Goal: Task Accomplishment & Management: Use online tool/utility

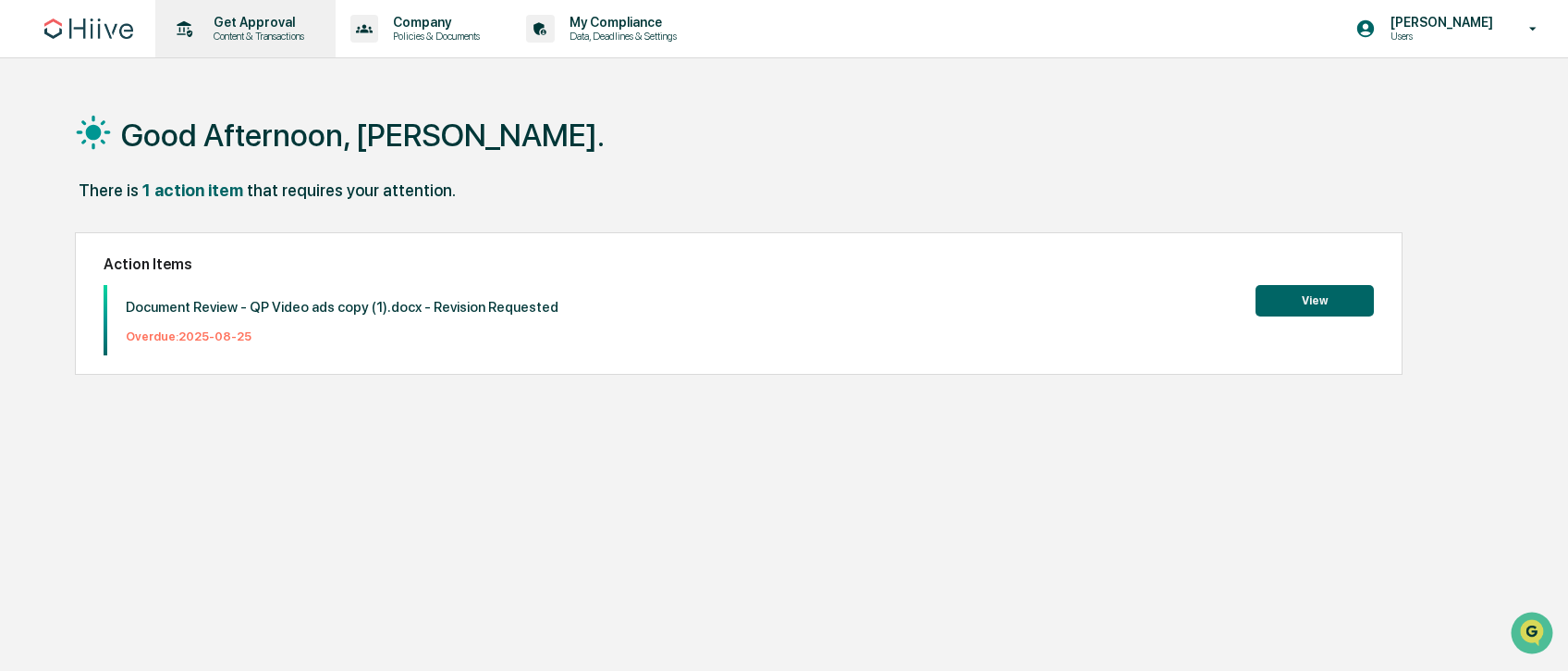
click at [211, 31] on p "Content & Transactions" at bounding box center [256, 36] width 114 height 12
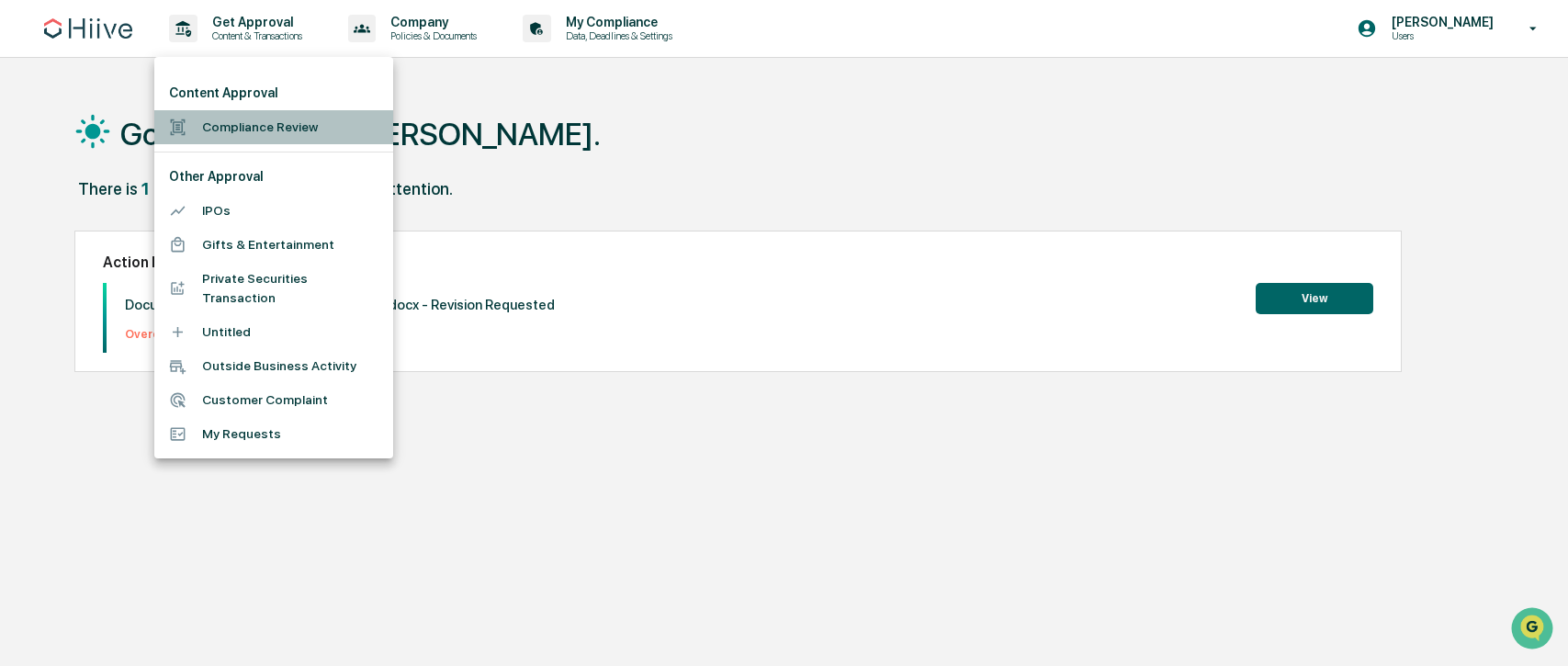
click at [232, 122] on li "Compliance Review" at bounding box center [274, 127] width 239 height 34
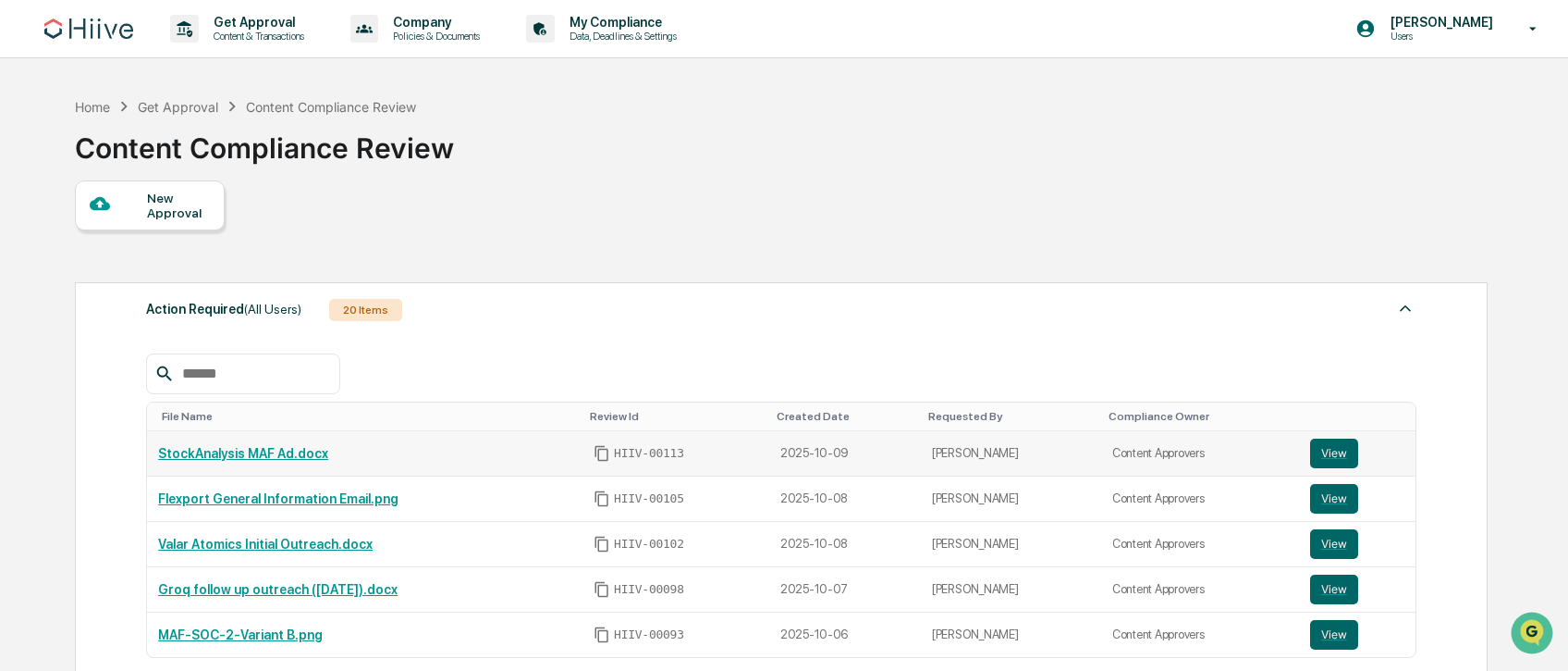
click at [237, 444] on td "StockAnalysis MAF Ad.docx" at bounding box center [364, 453] width 435 height 45
click at [243, 452] on link "StockAnalysis MAF Ad.docx" at bounding box center [243, 453] width 170 height 14
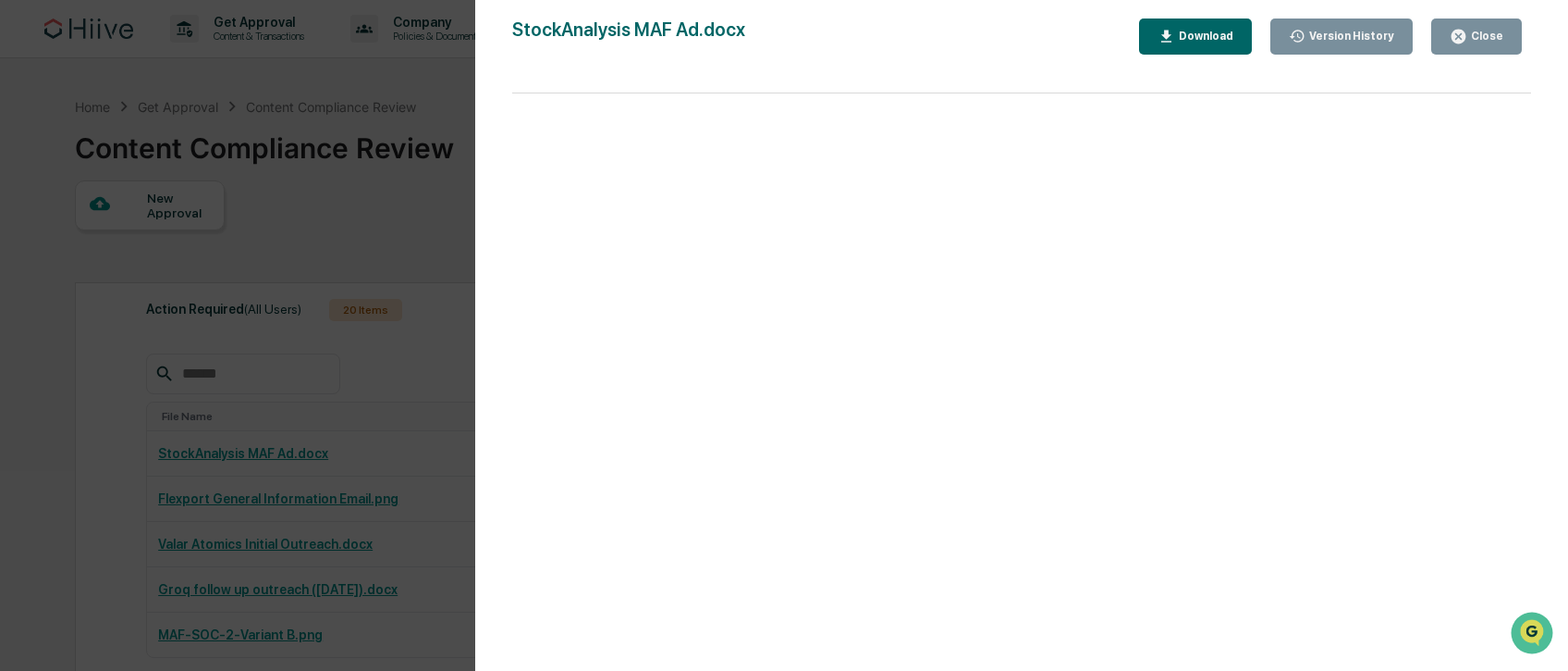
click at [405, 258] on div "Version History 10/09/2025, 05:11 PM Nathan Prescott StockAnalysis MAF Ad.docx …" at bounding box center [784, 336] width 1568 height 671
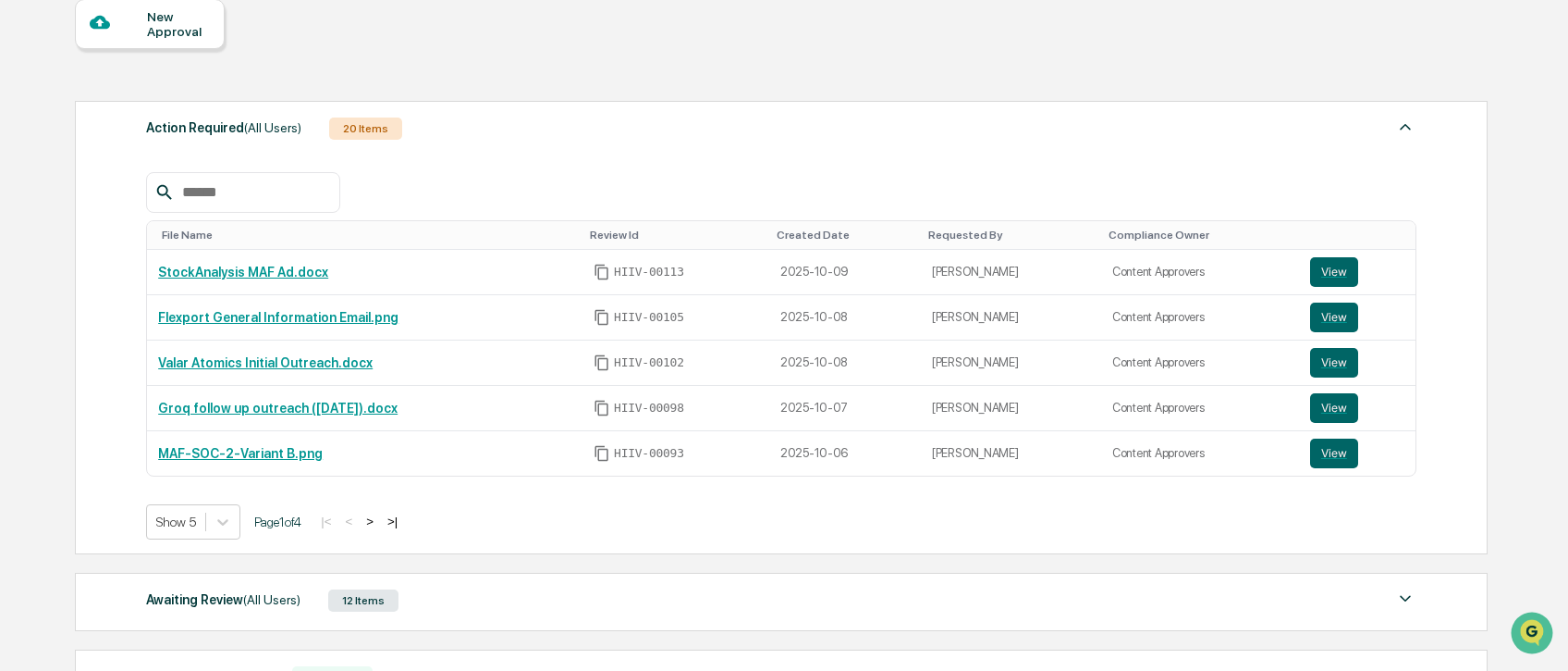
scroll to position [277, 0]
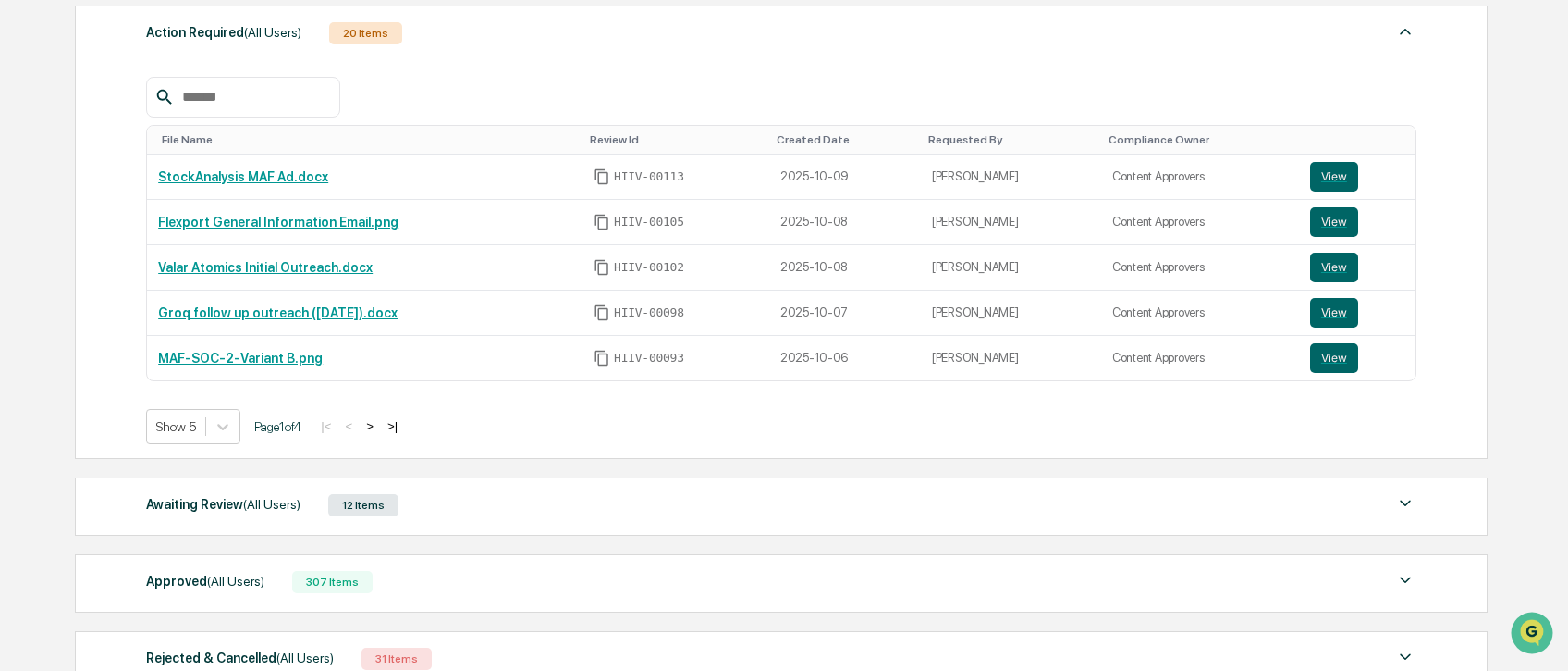
click at [1006, 503] on div "Awaiting Review (All Users) 12 Items" at bounding box center [781, 505] width 1270 height 26
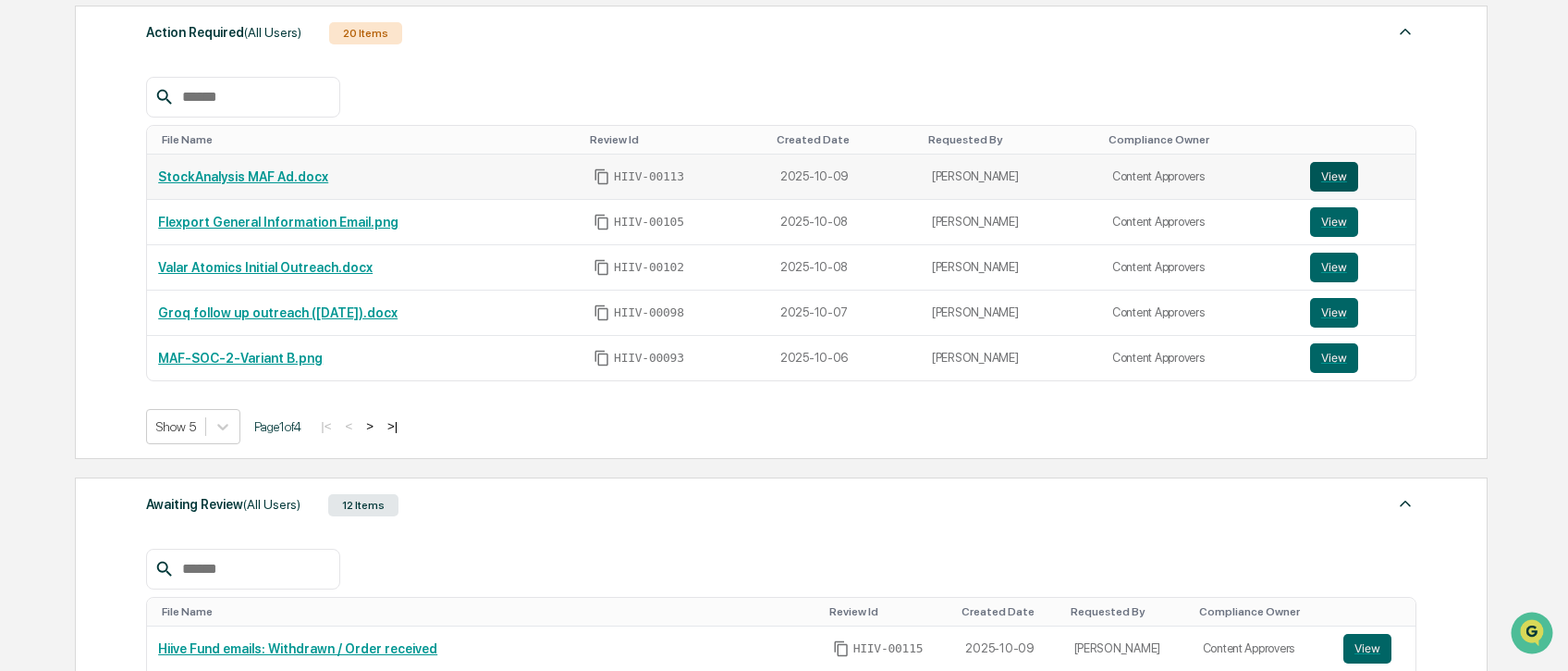
click at [1337, 176] on button "View" at bounding box center [1335, 176] width 48 height 30
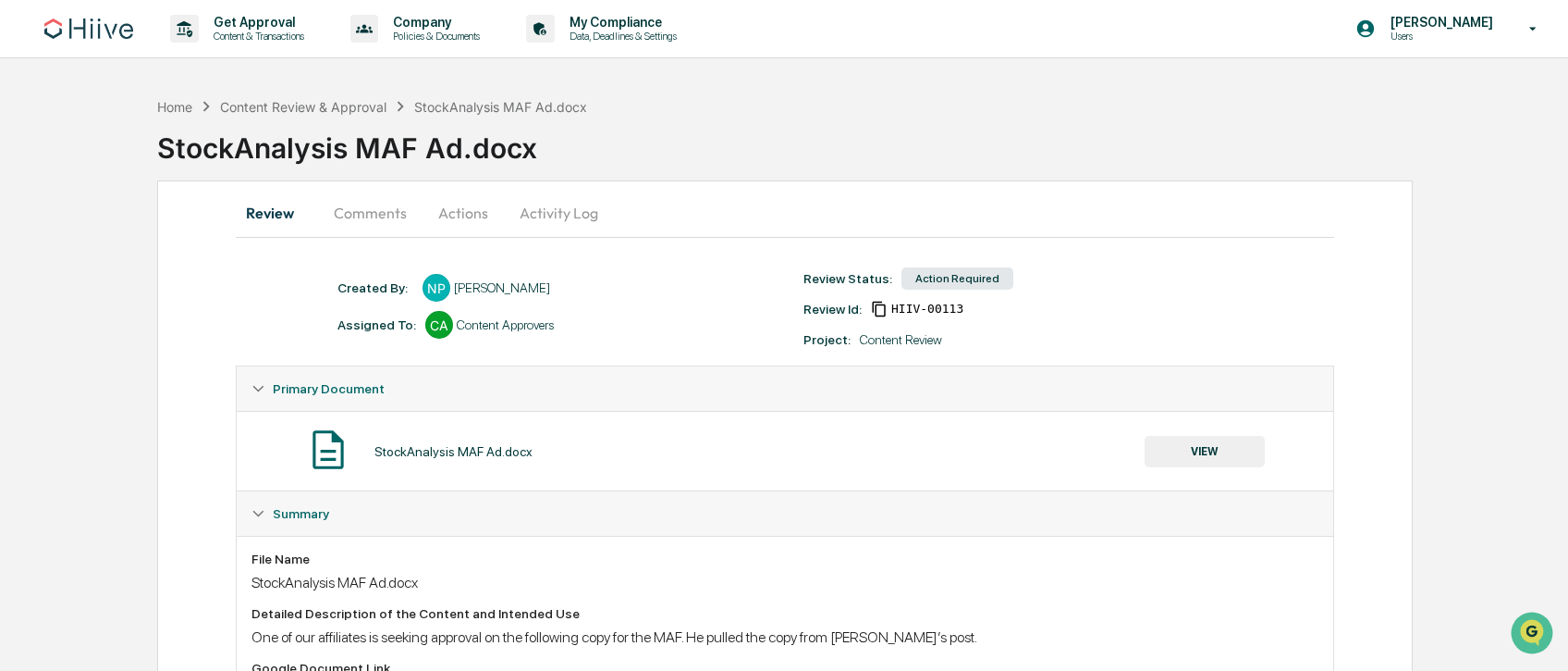
click at [453, 219] on button "Actions" at bounding box center [463, 212] width 84 height 44
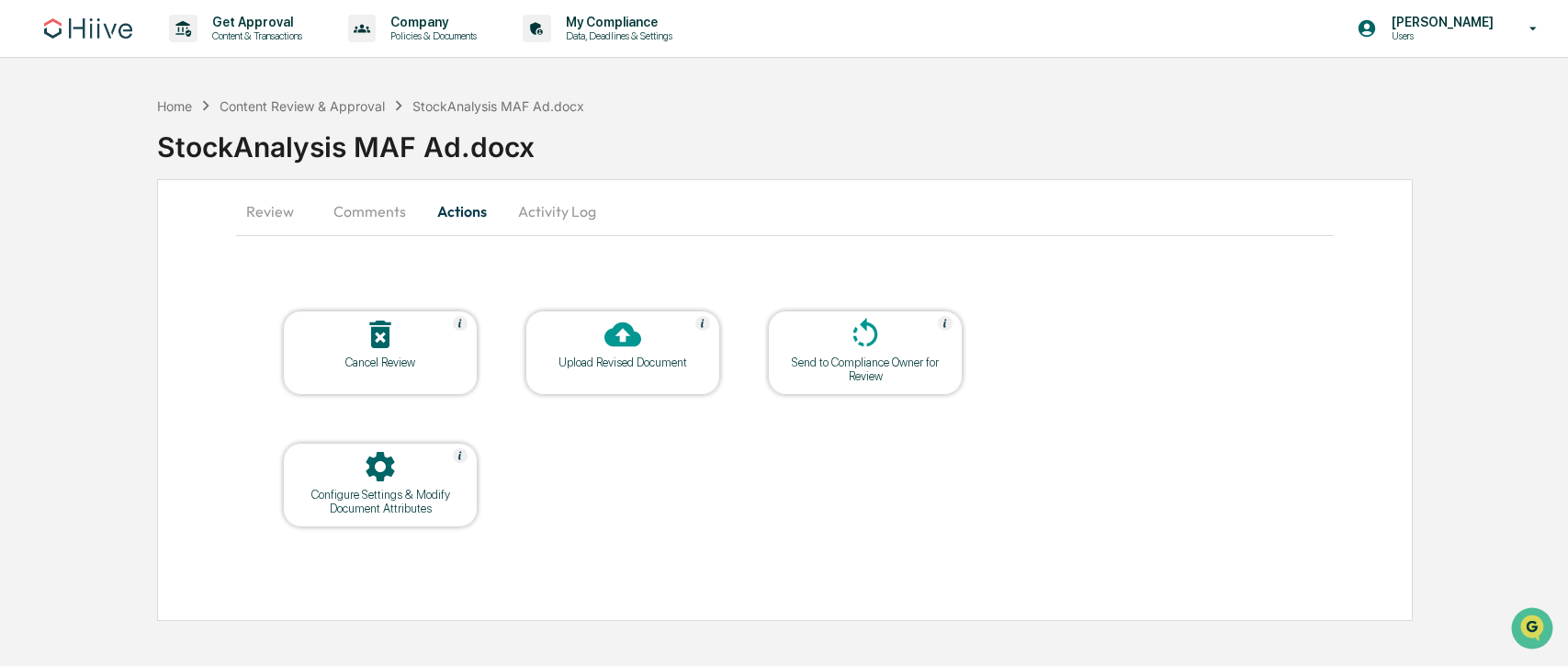
click at [371, 211] on button "Comments" at bounding box center [369, 211] width 102 height 44
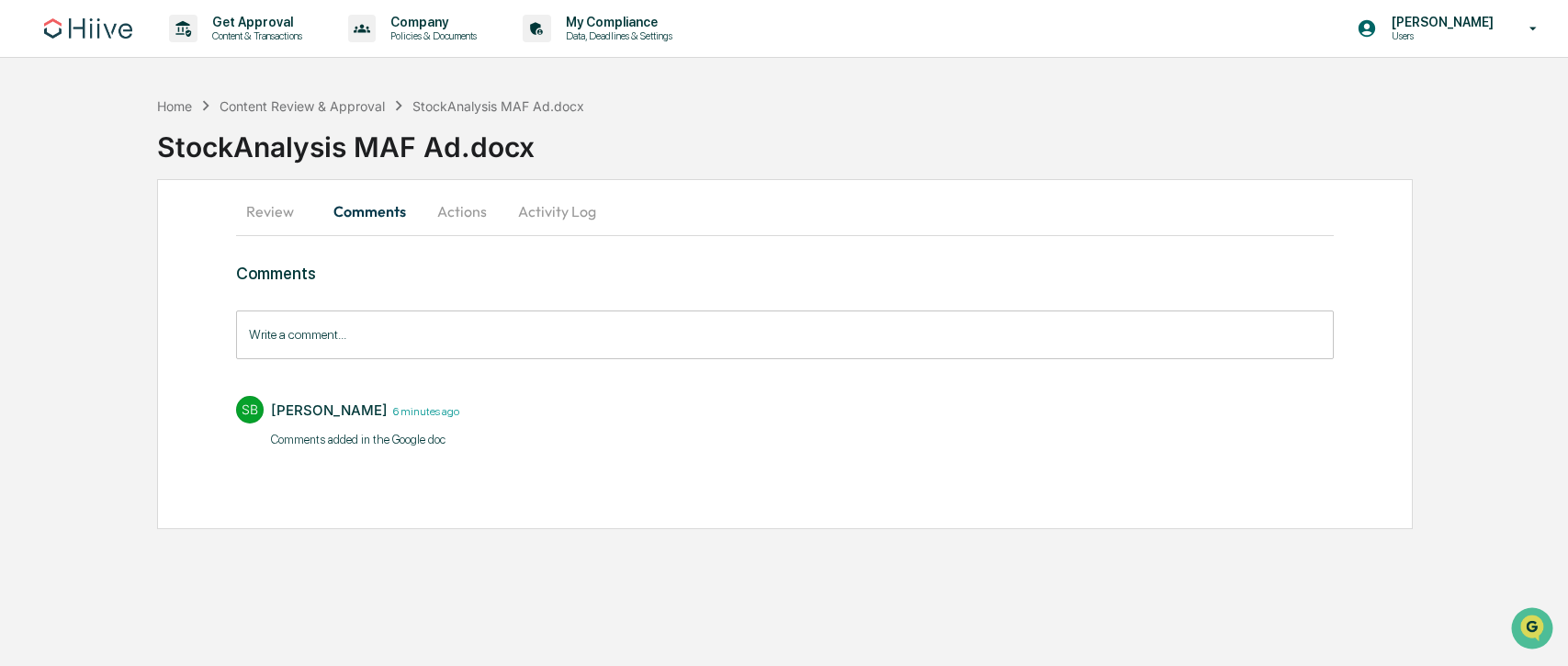
click at [473, 216] on button "Actions" at bounding box center [462, 211] width 83 height 44
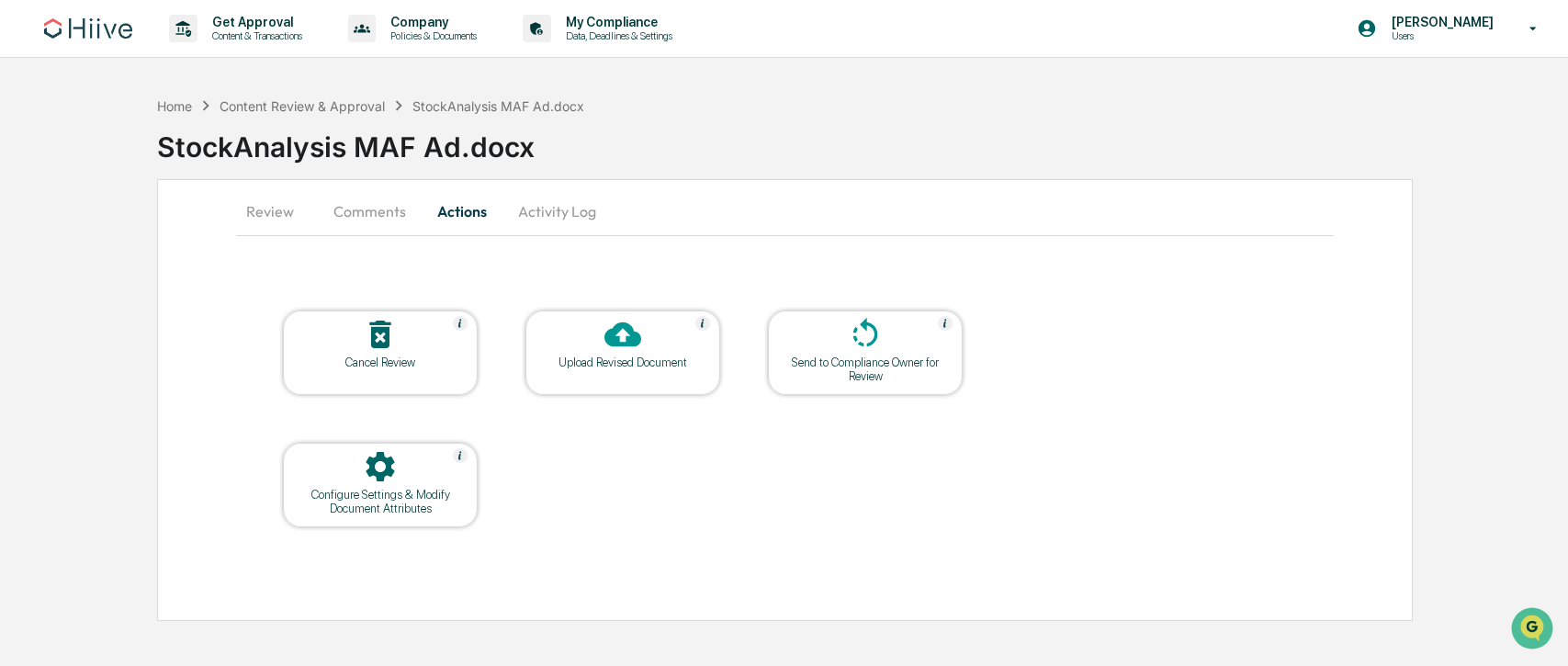
click at [620, 378] on div "Upload Revised Document" at bounding box center [622, 352] width 195 height 85
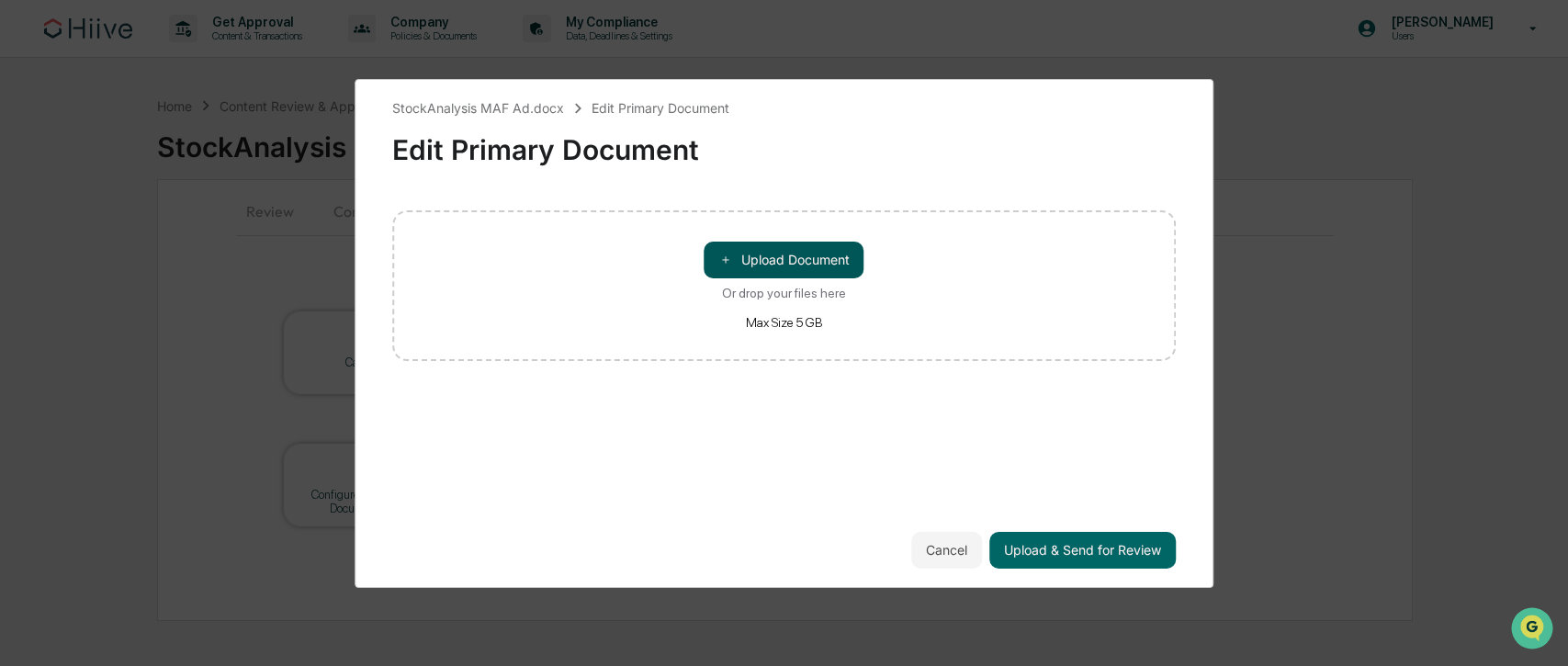
click at [791, 255] on button "＋ Upload Document" at bounding box center [784, 260] width 159 height 36
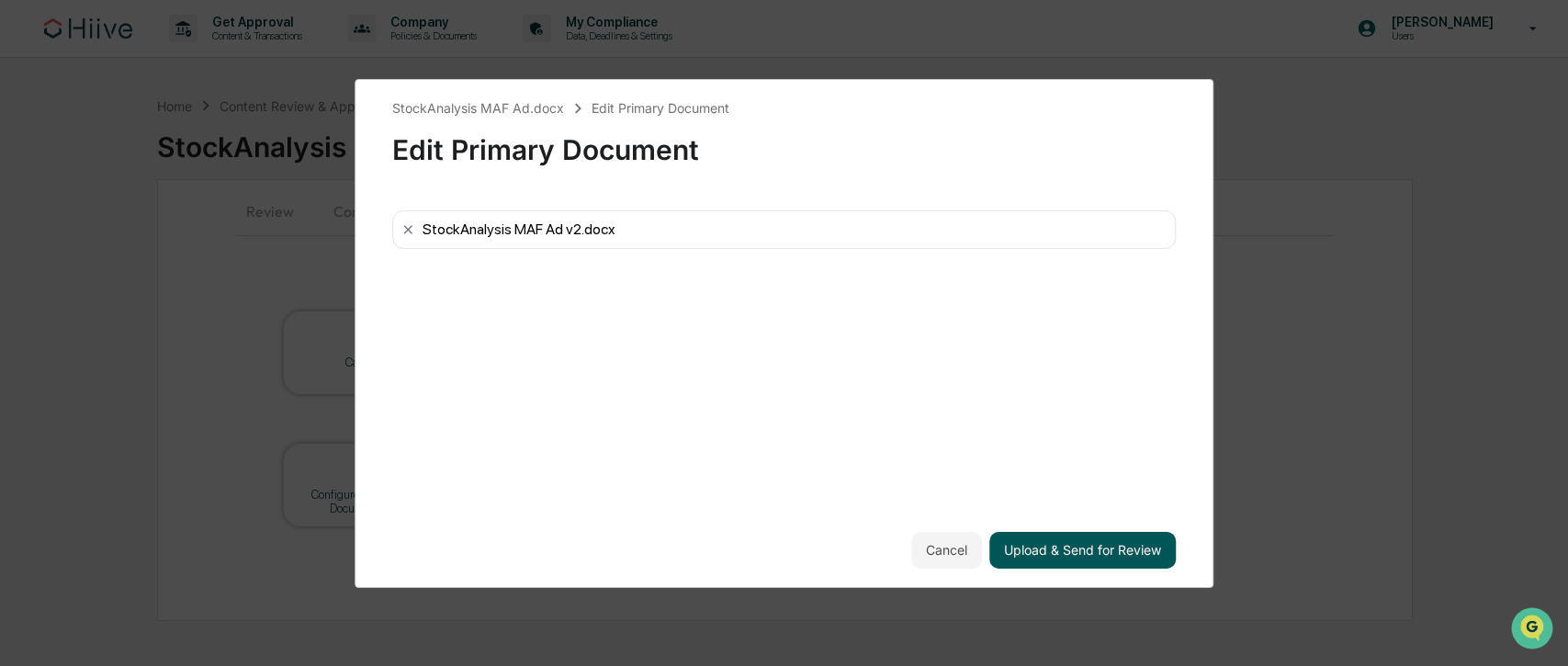
click at [1053, 552] on button "Upload & Send for Review" at bounding box center [1081, 550] width 186 height 36
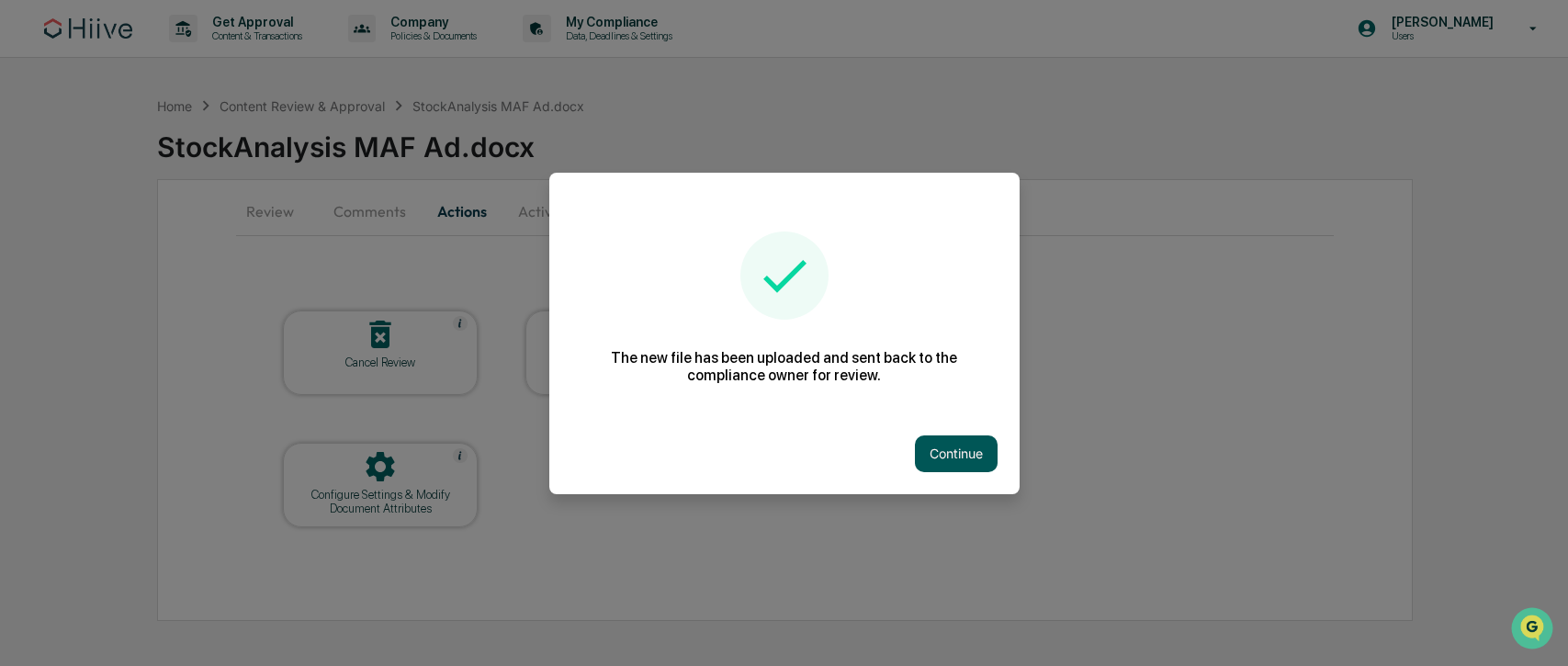
click at [950, 445] on button "Continue" at bounding box center [955, 453] width 83 height 36
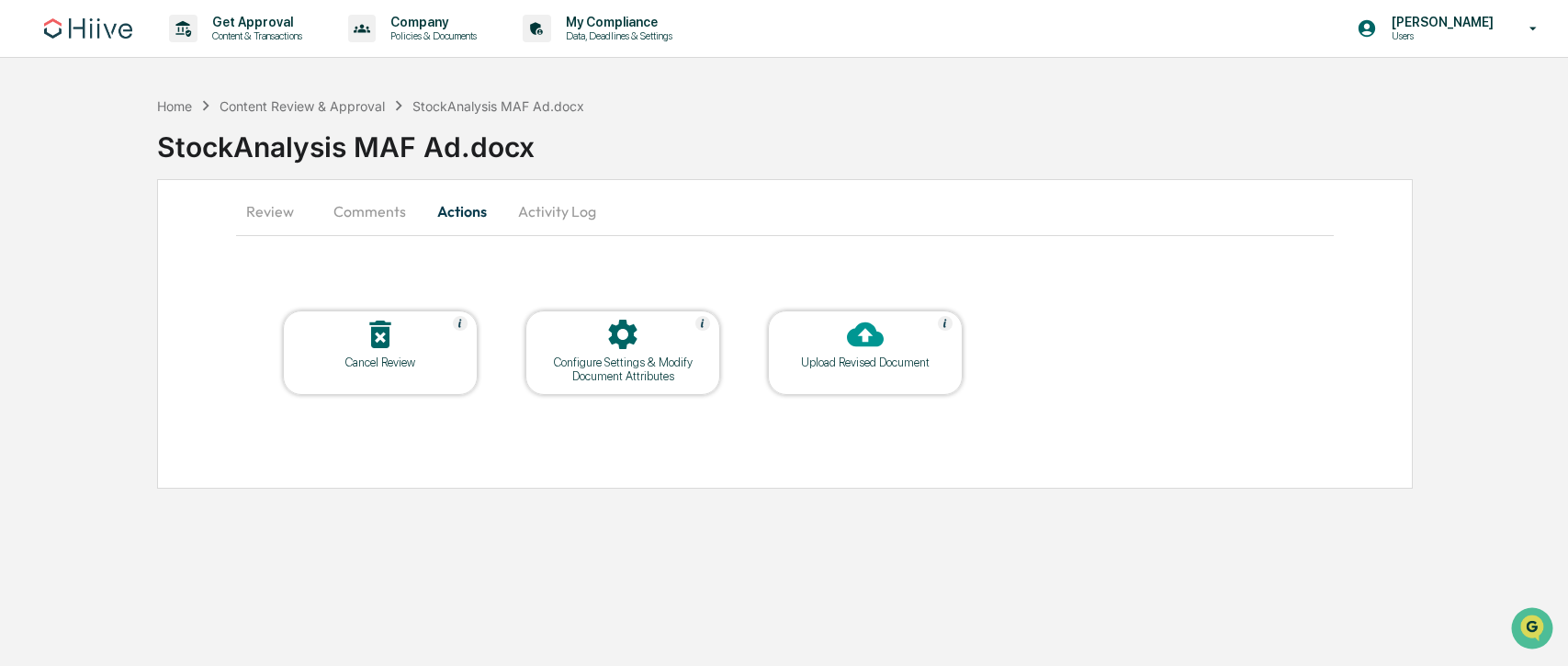
click at [86, 36] on img at bounding box center [88, 28] width 88 height 20
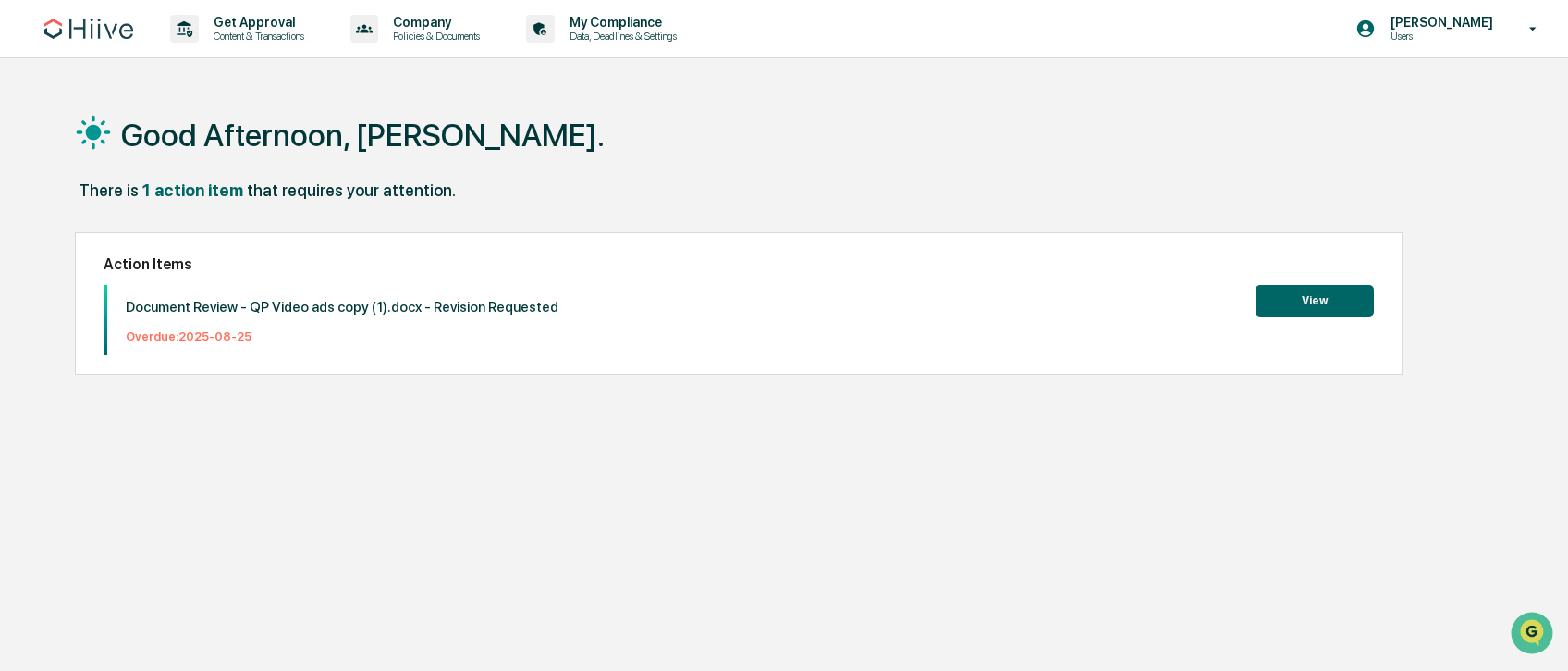
click at [86, 37] on img at bounding box center [88, 28] width 88 height 20
click at [40, 28] on div "Get Approval Content & Transactions Company Policies & Documents My Compliance …" at bounding box center [784, 29] width 1568 height 59
